Goal: Entertainment & Leisure: Consume media (video, audio)

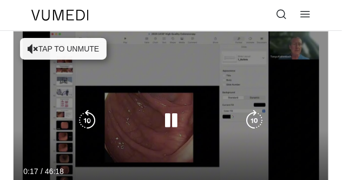
click at [169, 122] on icon "Video Player" at bounding box center [171, 120] width 22 height 22
click at [55, 48] on button "Tap to unmute" at bounding box center [63, 49] width 87 height 22
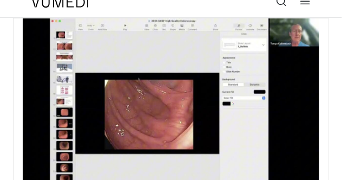
scroll to position [14, 0]
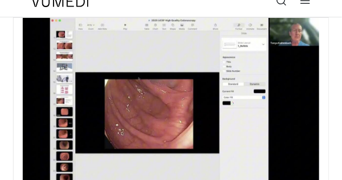
click at [55, 48] on div "10 seconds Tap to unmute" at bounding box center [171, 106] width 315 height 177
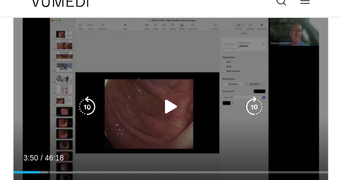
click at [166, 106] on icon "Video Player" at bounding box center [171, 107] width 22 height 22
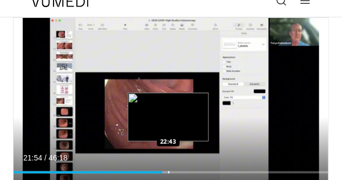
click at [168, 171] on div "Loaded : 49.59% 21:54 22:43" at bounding box center [171, 168] width 315 height 10
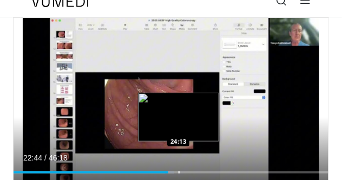
click at [179, 173] on div "Progress Bar" at bounding box center [179, 172] width 1 height 2
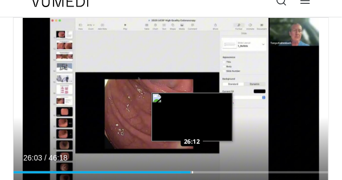
click at [191, 173] on div "Progress Bar" at bounding box center [186, 172] width 11 height 2
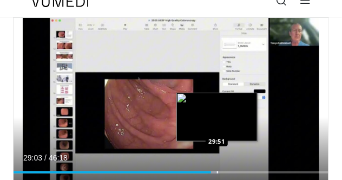
click at [217, 170] on div "Loaded : 65.04% 29:03 29:51" at bounding box center [171, 168] width 315 height 10
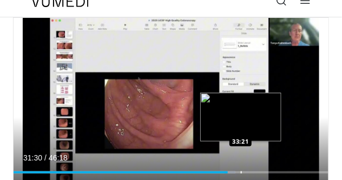
click at [241, 173] on div "Progress Bar" at bounding box center [241, 172] width 1 height 2
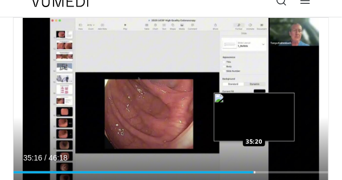
click at [254, 173] on div "Progress Bar" at bounding box center [252, 172] width 5 height 2
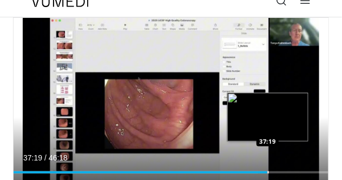
click at [268, 173] on div "Progress Bar" at bounding box center [268, 172] width 1 height 2
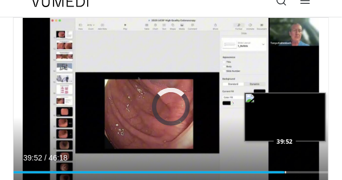
click at [285, 170] on div "Loaded : 85.52% 38:32 39:52" at bounding box center [171, 168] width 315 height 10
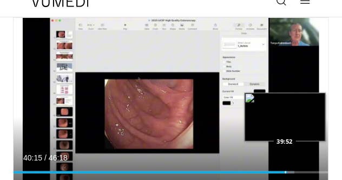
click at [285, 170] on video-js "**********" at bounding box center [171, 106] width 315 height 177
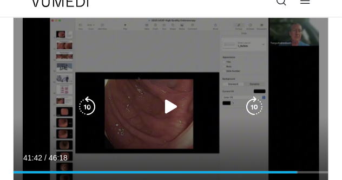
click at [298, 172] on div "Progress Bar" at bounding box center [292, 172] width 11 height 2
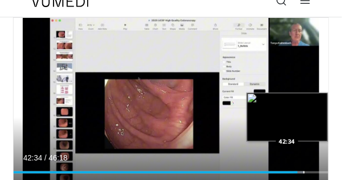
click at [303, 173] on div "Progress Bar" at bounding box center [299, 172] width 10 height 2
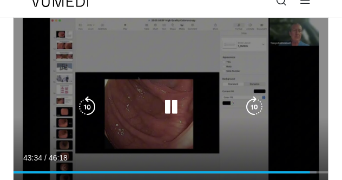
click at [170, 104] on icon "Video Player" at bounding box center [171, 107] width 22 height 22
